Goal: Transaction & Acquisition: Purchase product/service

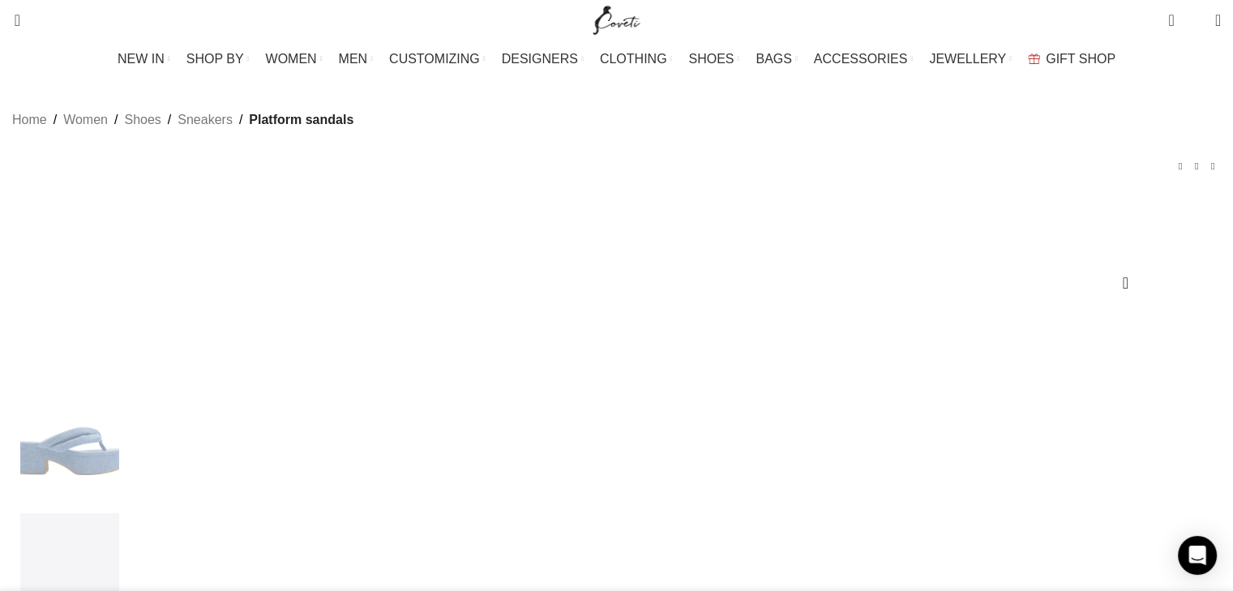
scroll to position [0, 170]
select select "39"
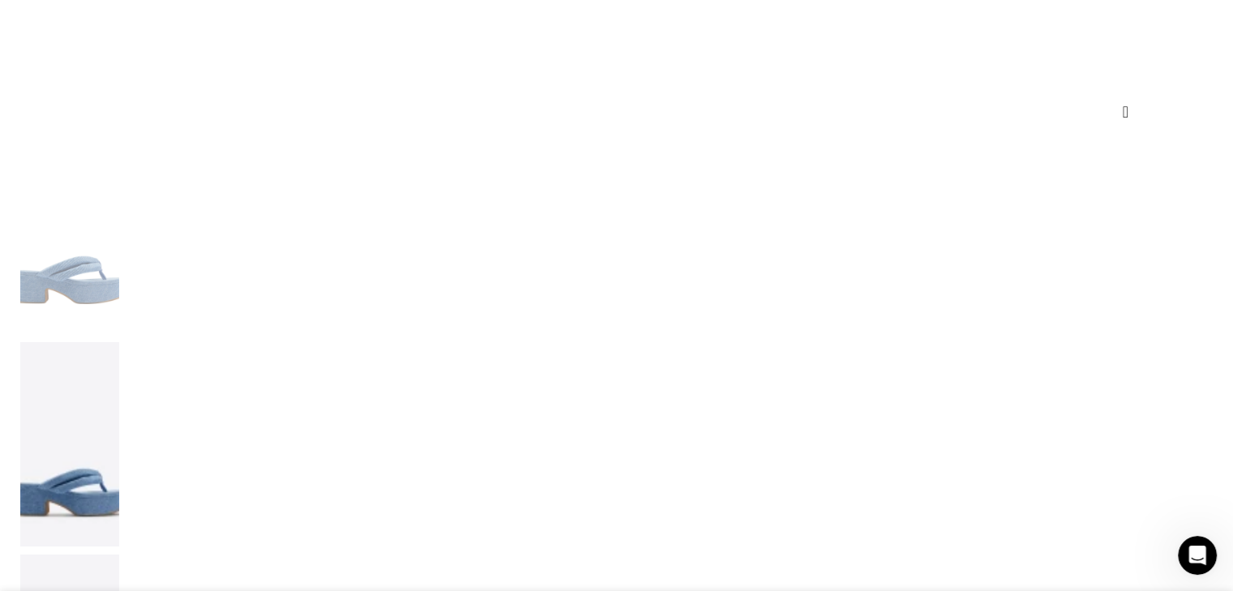
scroll to position [225, 0]
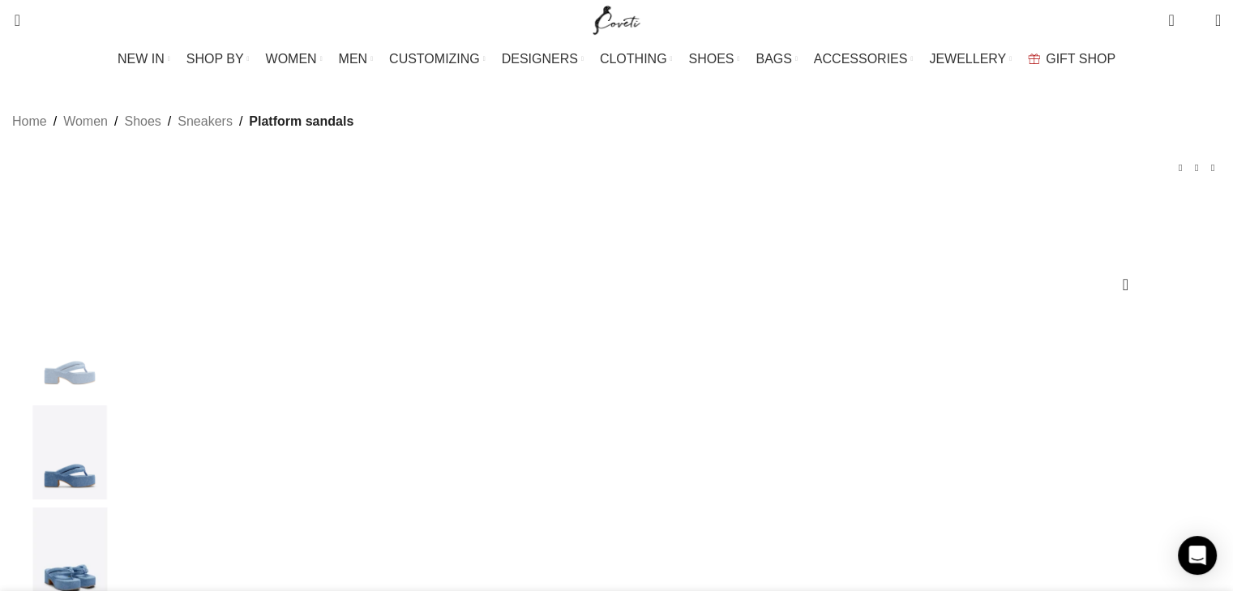
scroll to position [0, 853]
click at [1215, 23] on span at bounding box center [1218, 20] width 6 height 16
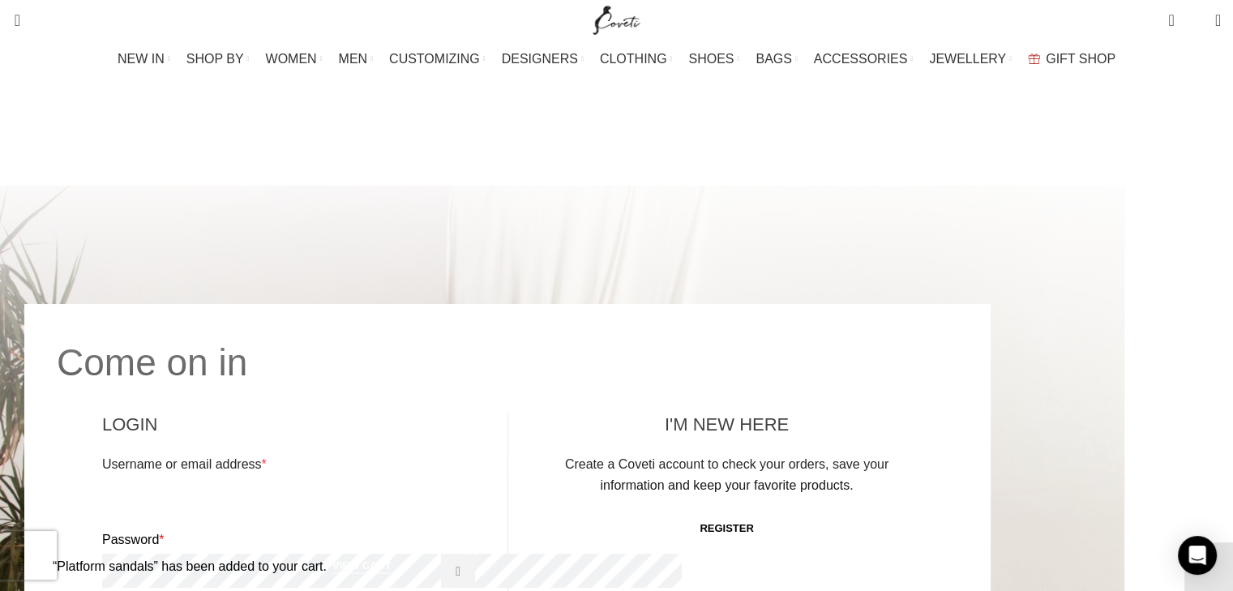
drag, startPoint x: 1237, startPoint y: 82, endPoint x: 1159, endPoint y: -46, distance: 149.8
click at [1168, 19] on span "1 item" at bounding box center [1171, 20] width 6 height 16
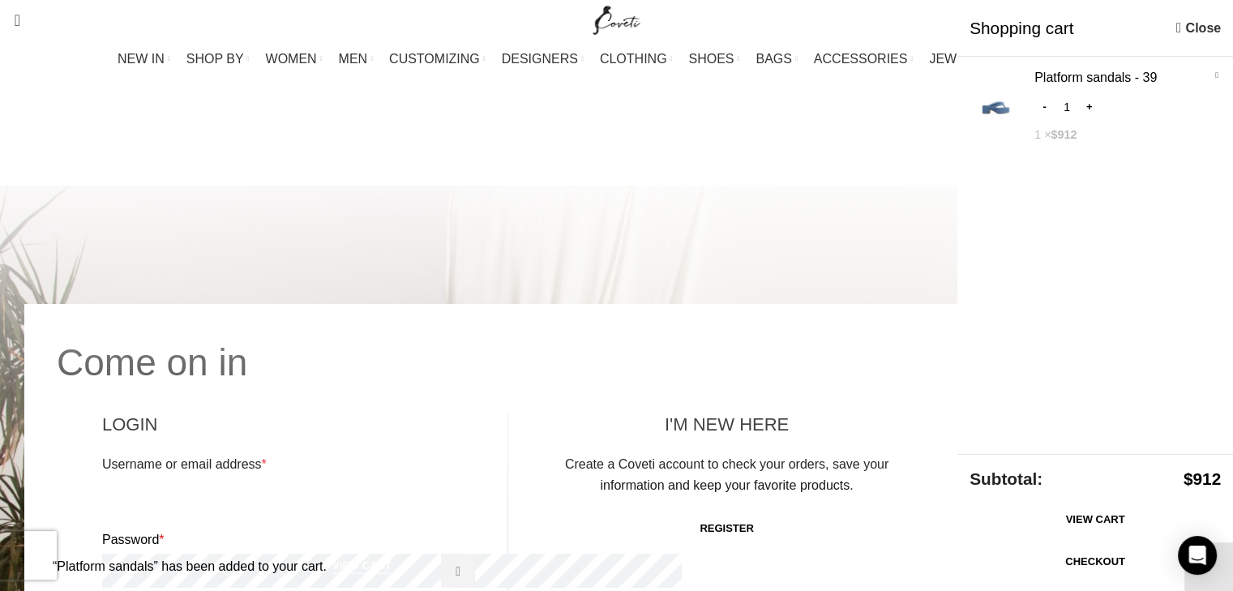
click at [1112, 19] on span "Shopping cart" at bounding box center [1068, 28] width 199 height 24
